Goal: Find specific page/section: Find specific page/section

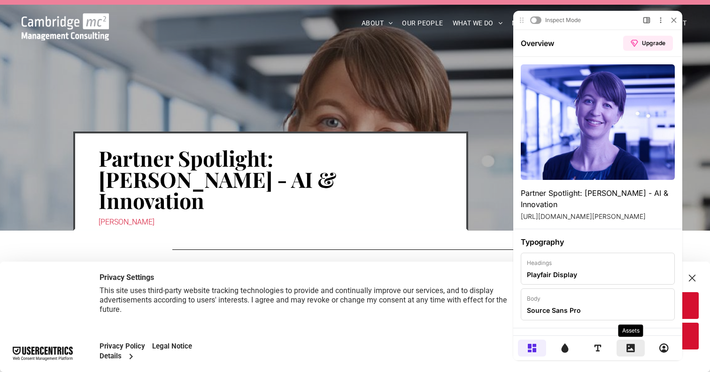
click at [635, 343] on icon at bounding box center [630, 347] width 9 height 9
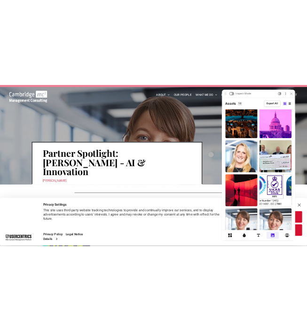
scroll to position [431, 0]
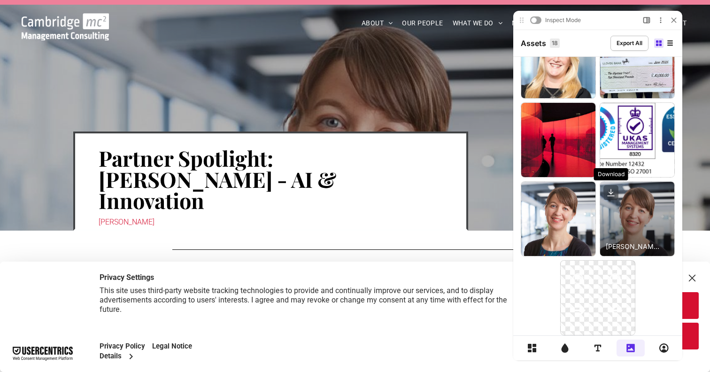
click at [615, 193] on icon at bounding box center [610, 192] width 15 height 15
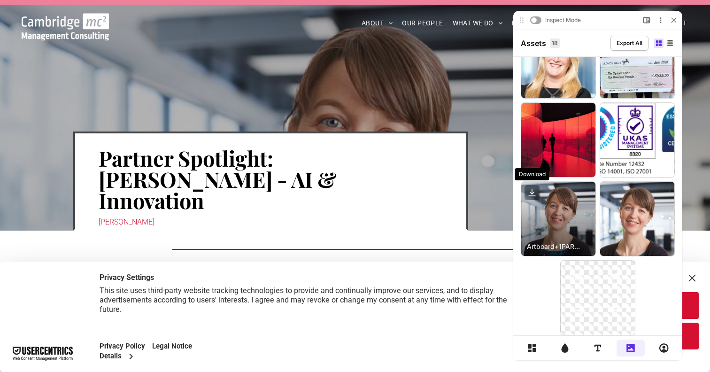
click at [532, 189] on icon at bounding box center [532, 191] width 0 height 5
click at [532, 191] on icon at bounding box center [531, 192] width 15 height 15
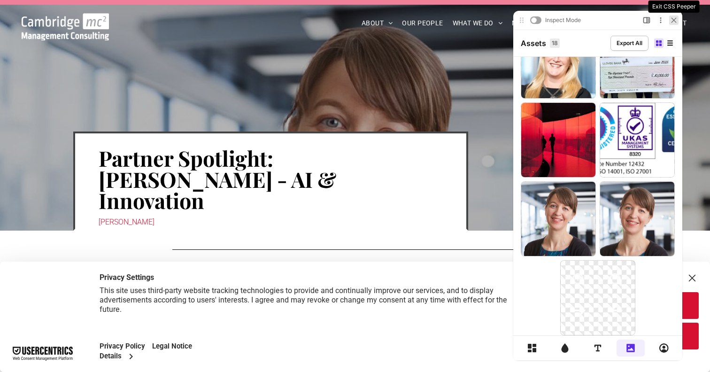
click at [672, 21] on icon at bounding box center [673, 20] width 4 height 4
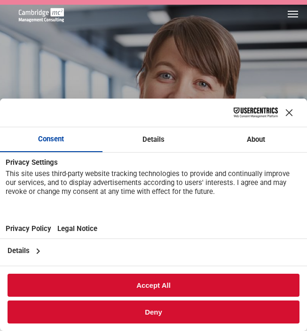
click at [225, 313] on button "Deny" at bounding box center [153, 311] width 291 height 23
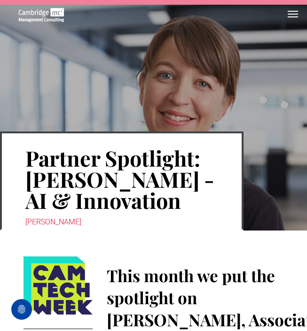
click at [252, 72] on div "Partner Spotlight: Zoë Webster - AI & Innovation Zoë Webster" at bounding box center [180, 115] width 360 height 230
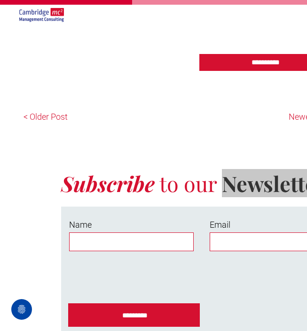
scroll to position [1544, 0]
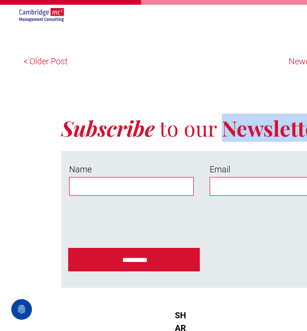
click at [125, 114] on strong "Subscribe" at bounding box center [107, 128] width 93 height 28
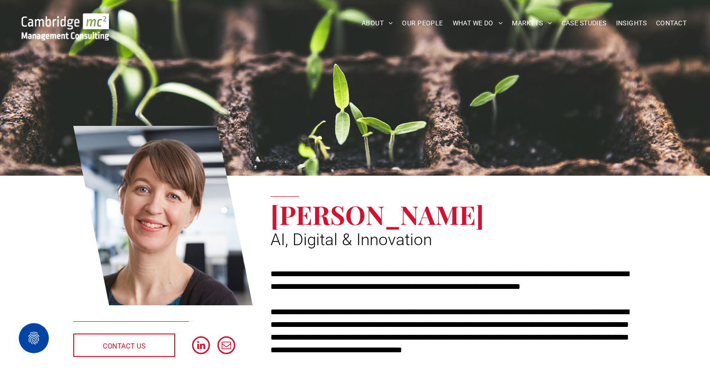
click at [171, 211] on link at bounding box center [162, 215] width 179 height 182
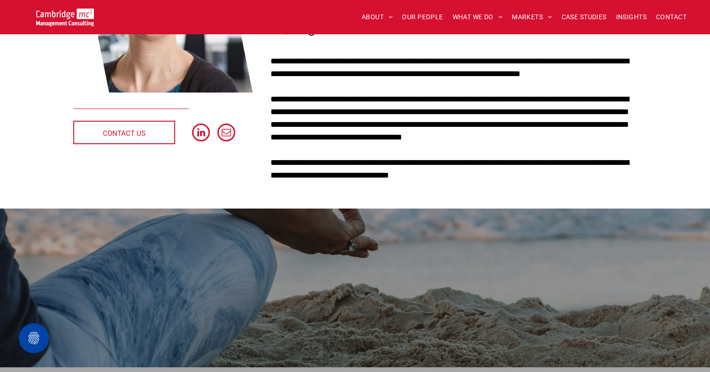
scroll to position [105, 0]
